Goal: Task Accomplishment & Management: Complete application form

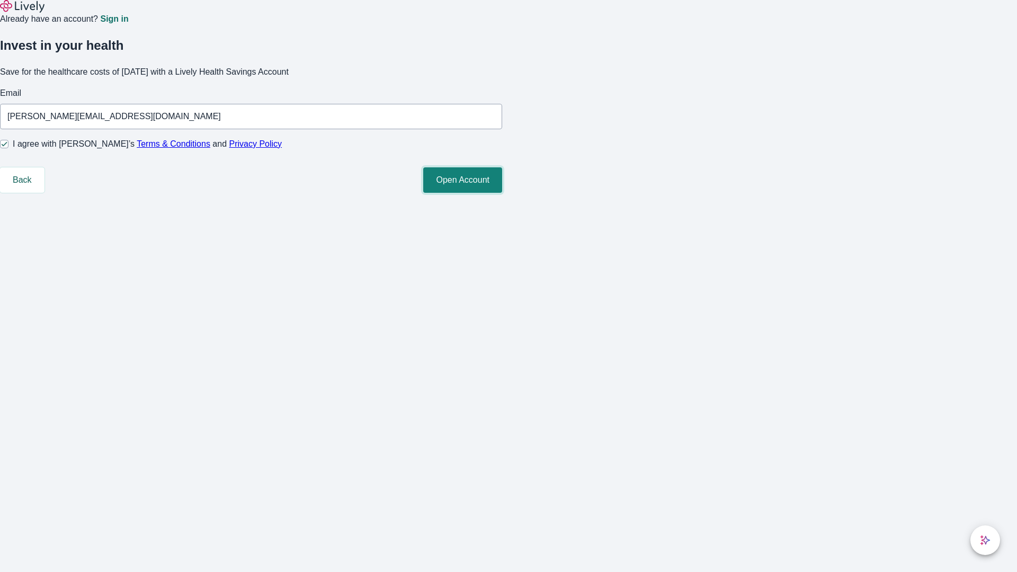
click at [502, 193] on button "Open Account" at bounding box center [462, 179] width 79 height 25
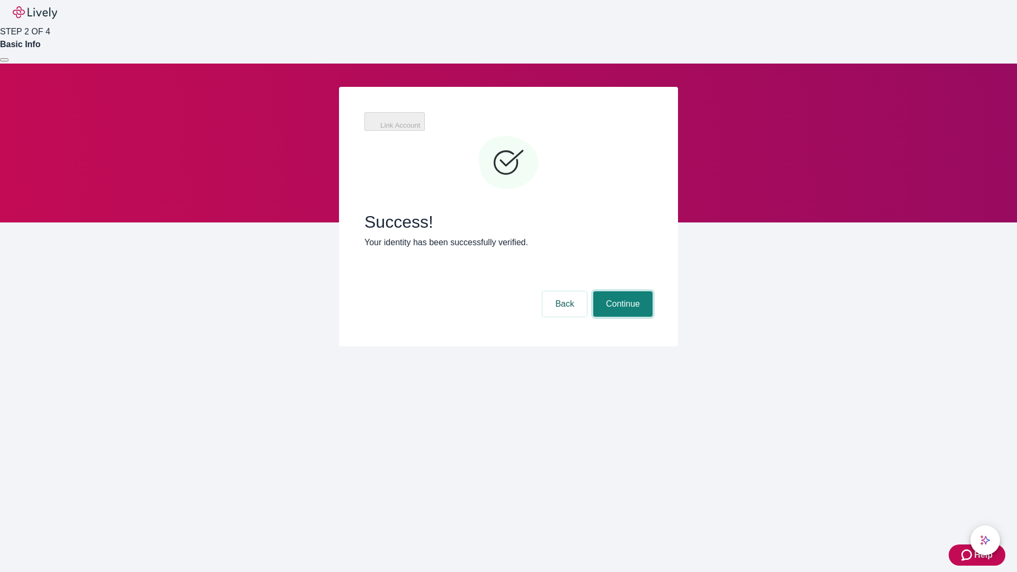
click at [622, 291] on button "Continue" at bounding box center [623, 303] width 59 height 25
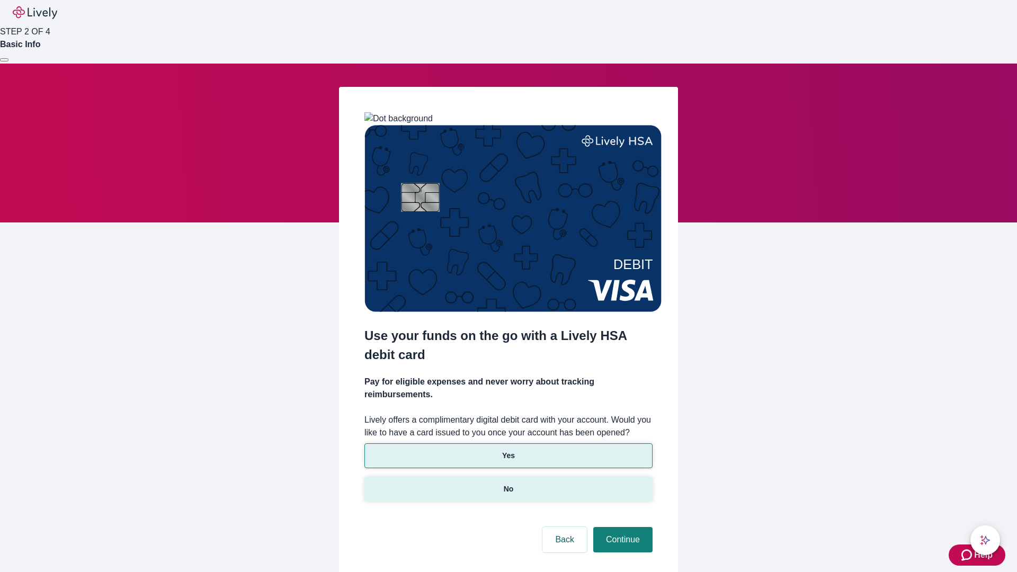
click at [508, 484] on p "No" at bounding box center [509, 489] width 10 height 11
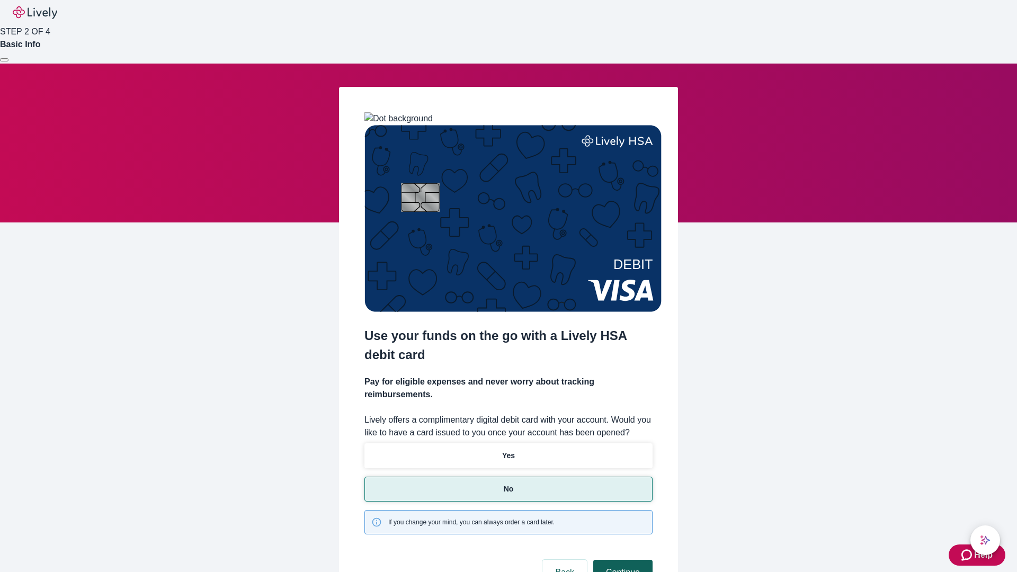
click at [622, 560] on button "Continue" at bounding box center [623, 572] width 59 height 25
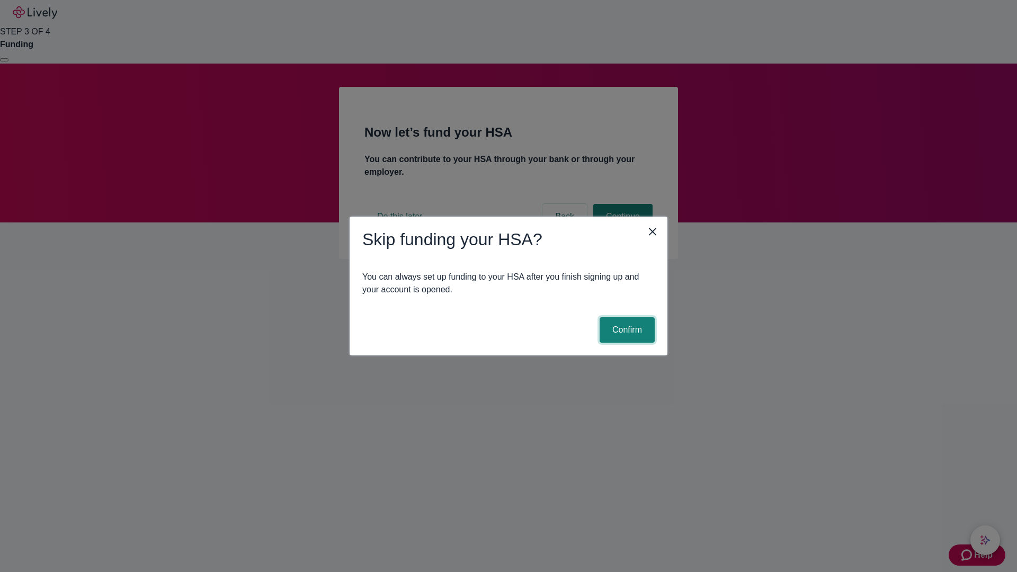
click at [626, 330] on button "Confirm" at bounding box center [627, 329] width 55 height 25
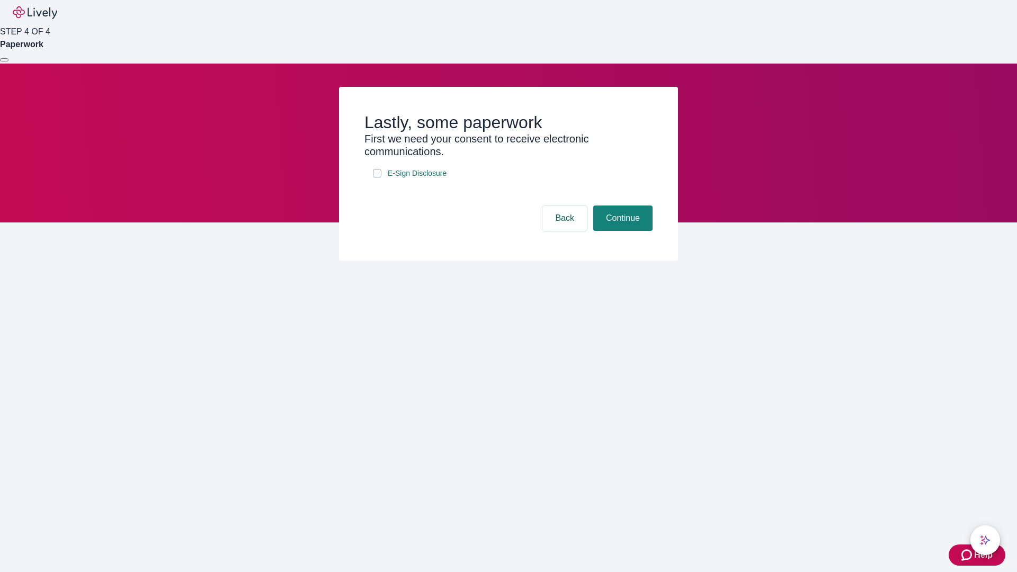
click at [377, 178] on input "E-Sign Disclosure" at bounding box center [377, 173] width 8 height 8
checkbox input "true"
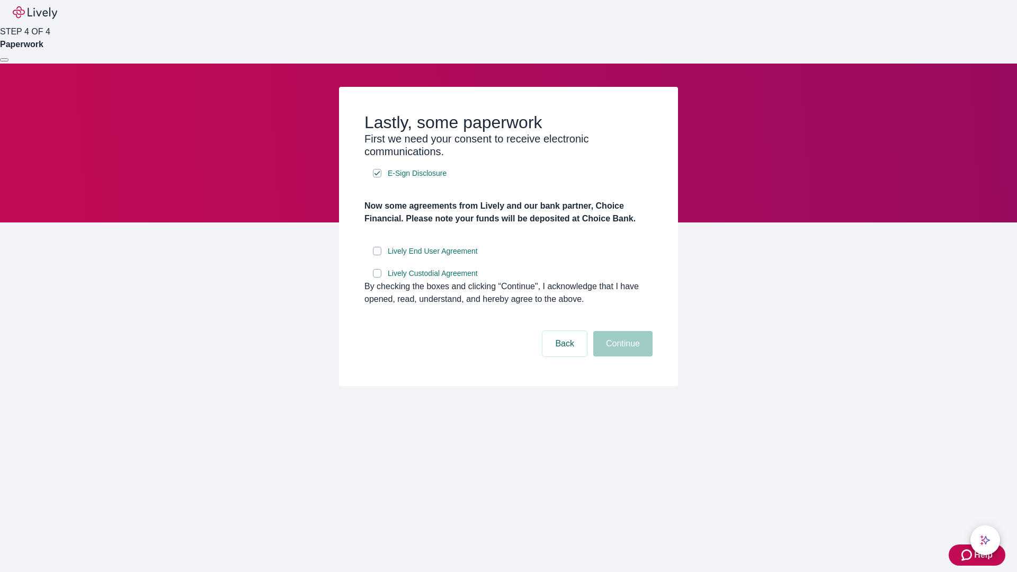
click at [377, 255] on input "Lively End User Agreement" at bounding box center [377, 251] width 8 height 8
checkbox input "true"
click at [377, 278] on input "Lively Custodial Agreement" at bounding box center [377, 273] width 8 height 8
checkbox input "true"
click at [622, 357] on button "Continue" at bounding box center [623, 343] width 59 height 25
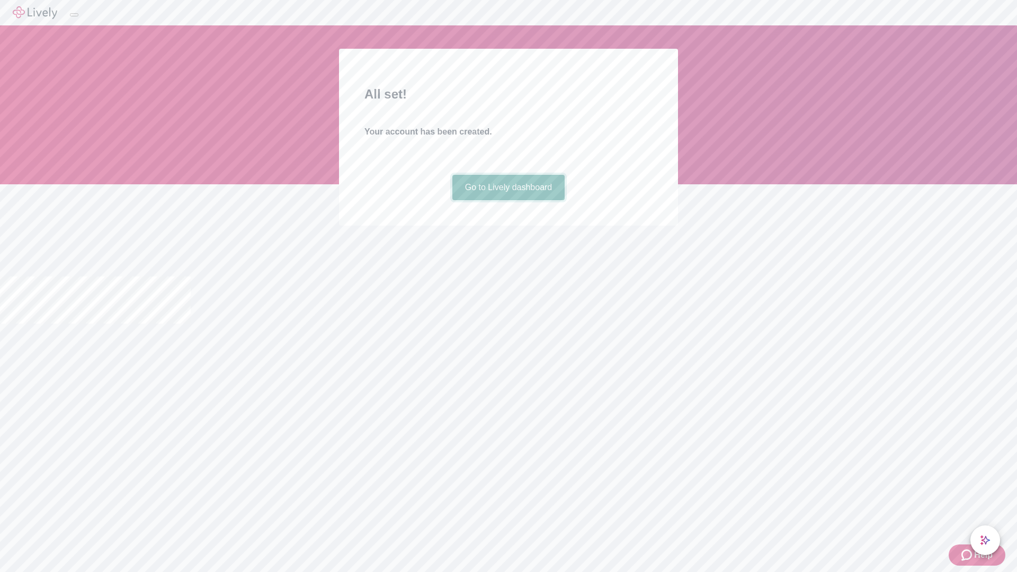
click at [508, 200] on link "Go to Lively dashboard" at bounding box center [509, 187] width 113 height 25
